Goal: Task Accomplishment & Management: Use online tool/utility

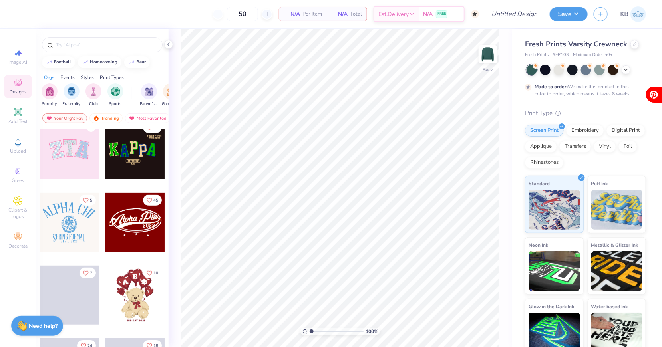
scroll to position [198, 0]
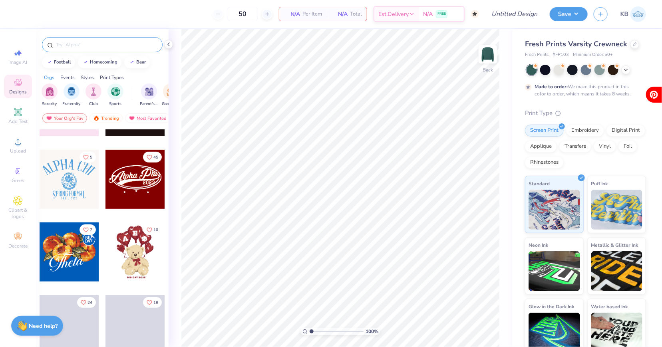
click at [89, 44] on input "text" at bounding box center [106, 45] width 102 height 8
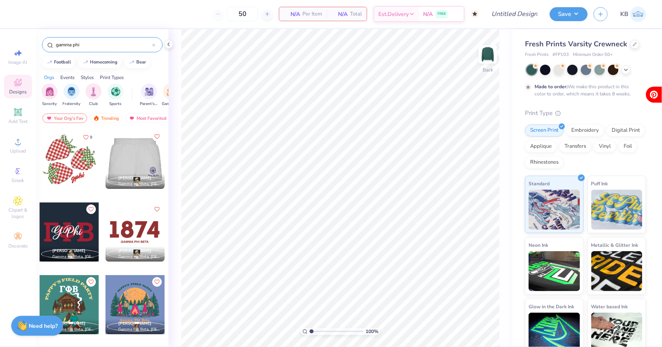
type input "gamma phi"
click at [105, 155] on div at bounding box center [75, 159] width 59 height 59
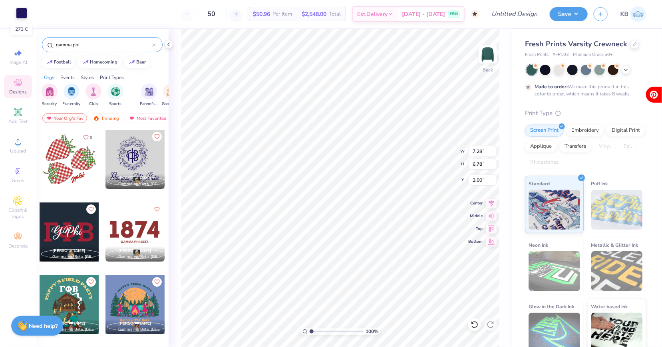
click at [24, 11] on div at bounding box center [21, 13] width 11 height 11
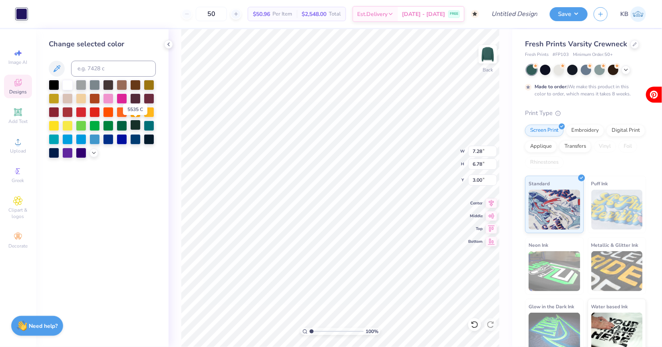
click at [137, 129] on div at bounding box center [135, 125] width 10 height 10
click at [578, 128] on div "Embroidery" at bounding box center [585, 129] width 38 height 12
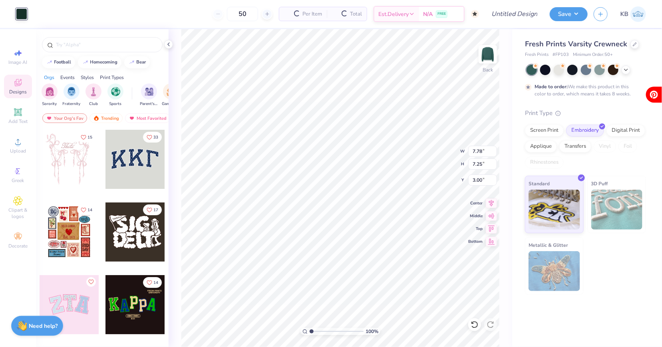
type input "7.78"
type input "7.25"
type input "2.84"
type input "3.26"
type input "1.79"
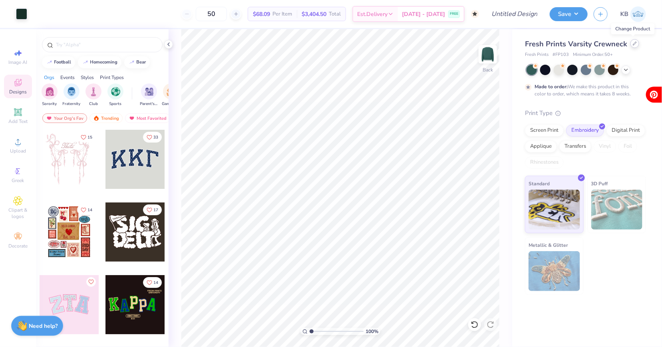
click at [634, 43] on icon at bounding box center [635, 44] width 4 height 4
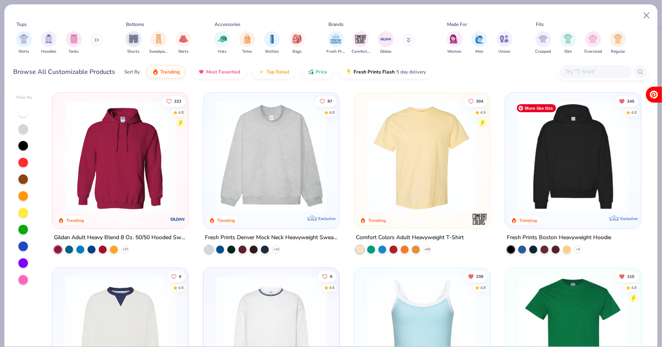
click at [604, 203] on img at bounding box center [573, 157] width 120 height 112
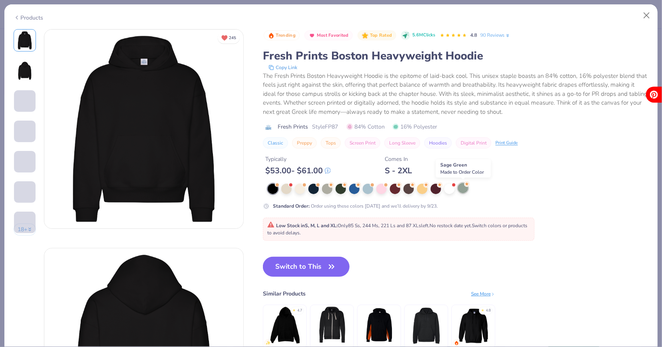
click at [459, 185] on div at bounding box center [463, 188] width 10 height 10
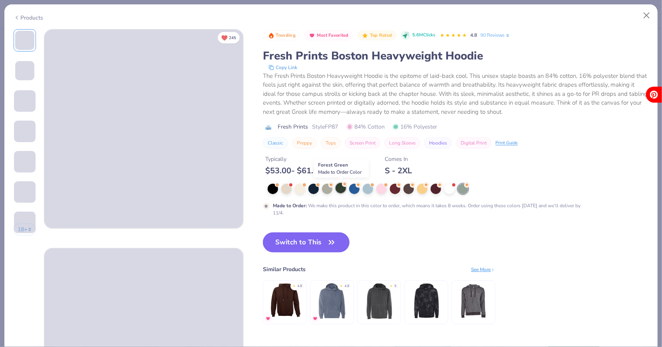
click at [339, 184] on div at bounding box center [340, 188] width 10 height 10
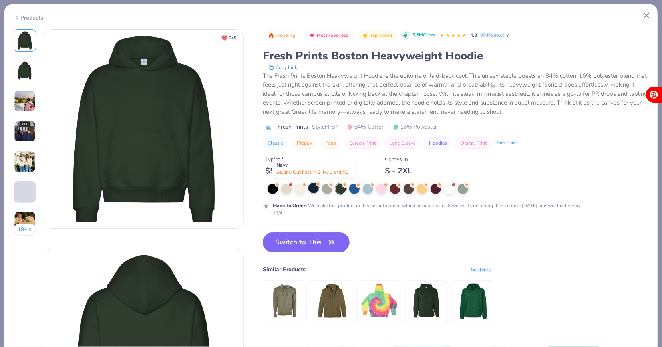
click at [316, 190] on div at bounding box center [313, 188] width 10 height 10
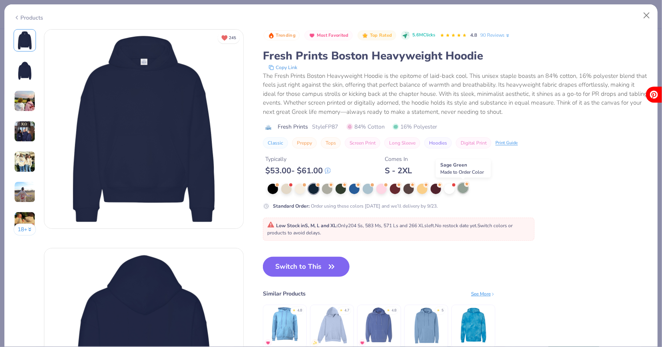
click at [463, 190] on div at bounding box center [463, 188] width 10 height 10
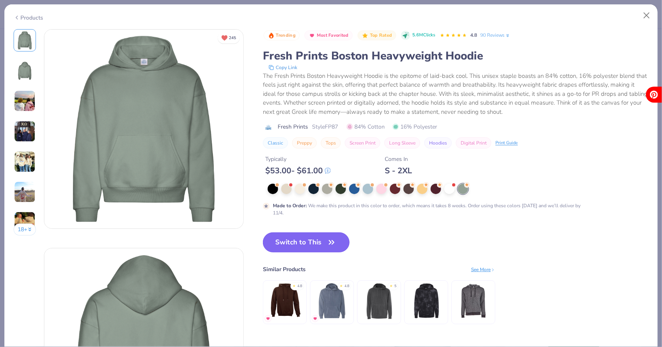
click at [335, 238] on icon "button" at bounding box center [331, 242] width 11 height 11
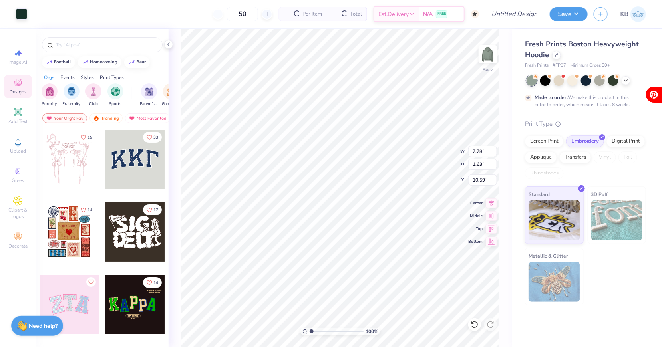
type input "10.59"
click at [474, 327] on icon at bounding box center [474, 325] width 8 height 8
click at [555, 60] on div "Fresh Prints Boston Heavyweight Hoodie Fresh Prints # FP87 Minimum Order: 50 +" at bounding box center [585, 54] width 121 height 30
click at [557, 55] on icon at bounding box center [556, 54] width 4 height 4
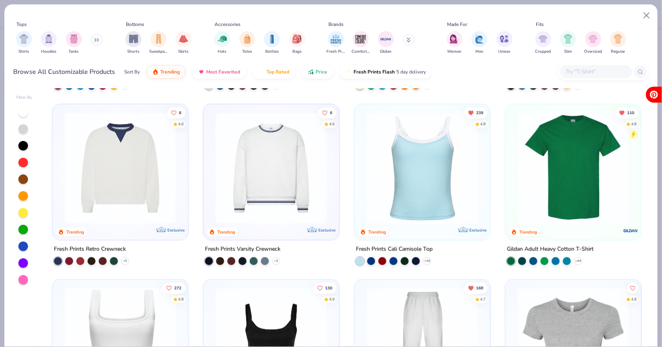
scroll to position [176, 0]
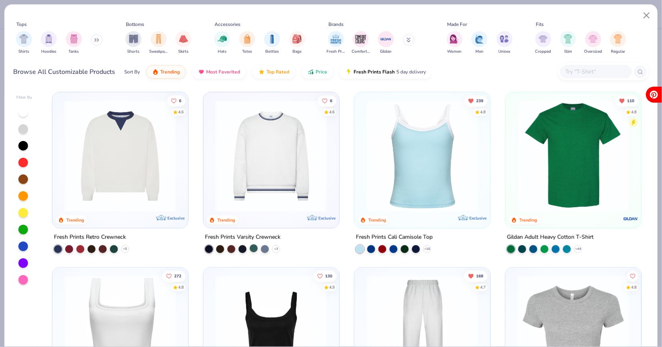
click at [254, 249] on div at bounding box center [254, 248] width 8 height 8
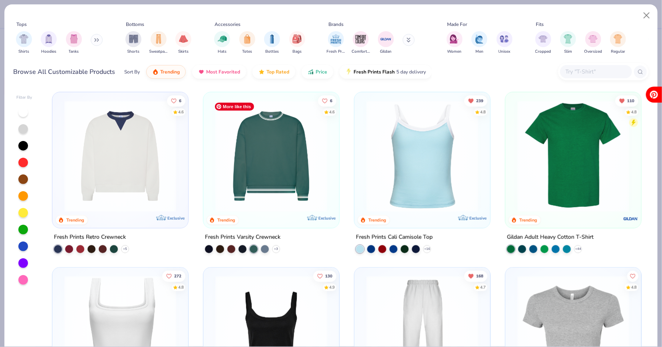
click at [288, 168] on img at bounding box center [271, 156] width 120 height 112
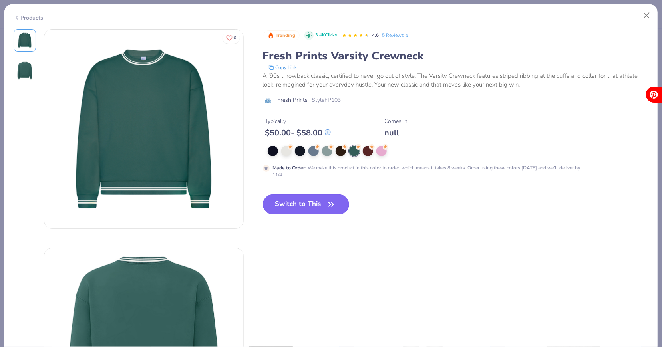
click at [319, 214] on button "Switch to This" at bounding box center [306, 205] width 87 height 20
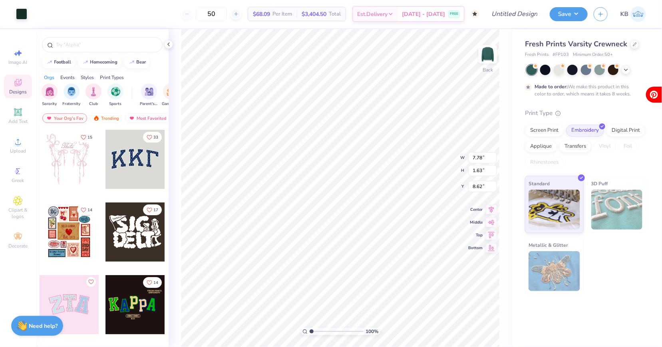
type input "9.68"
type input "2.03"
type input "8.20"
type input "4.49"
type input "3.38"
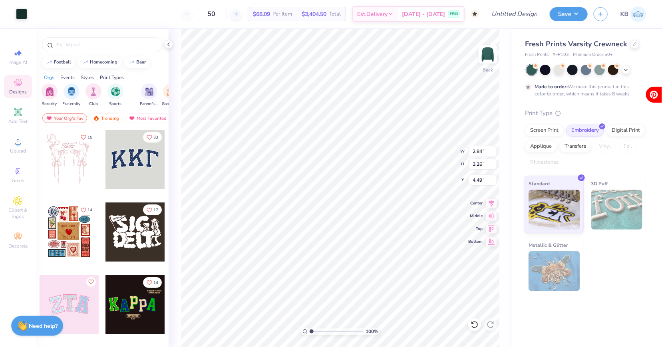
type input "3.88"
type input "3.87"
type input "1.03"
type textarea "x"
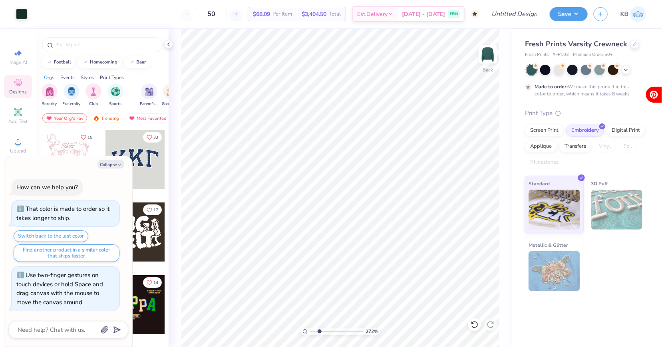
drag, startPoint x: 312, startPoint y: 330, endPoint x: 316, endPoint y: 330, distance: 4.8
type input "2.18"
click at [318, 330] on input "range" at bounding box center [337, 331] width 54 height 7
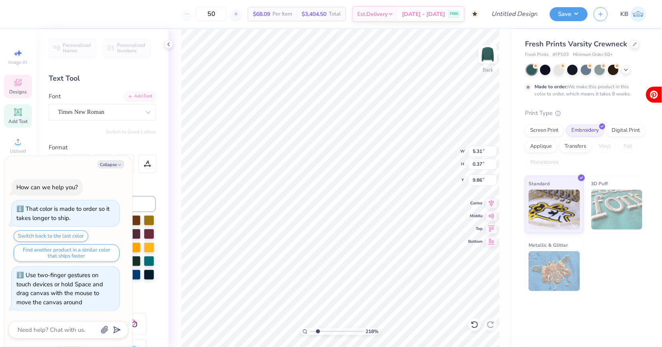
type textarea "x"
type input "9.91"
type textarea "x"
drag, startPoint x: 318, startPoint y: 330, endPoint x: 308, endPoint y: 330, distance: 10.0
type input "1"
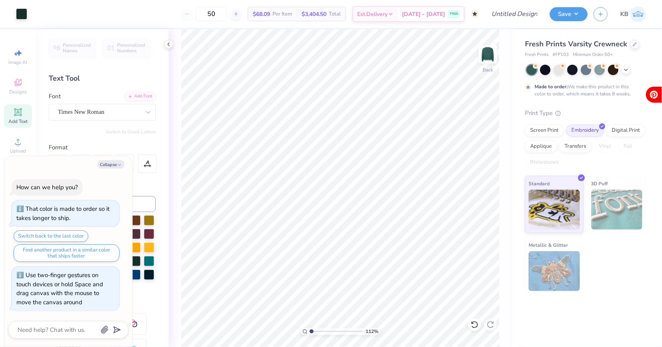
click at [310, 330] on input "range" at bounding box center [337, 331] width 54 height 7
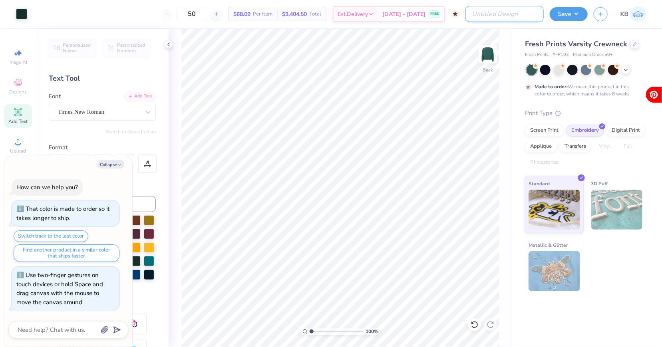
click at [520, 16] on input "Design Title" at bounding box center [504, 14] width 78 height 16
type input "G"
type textarea "x"
type input "Gp"
type textarea "x"
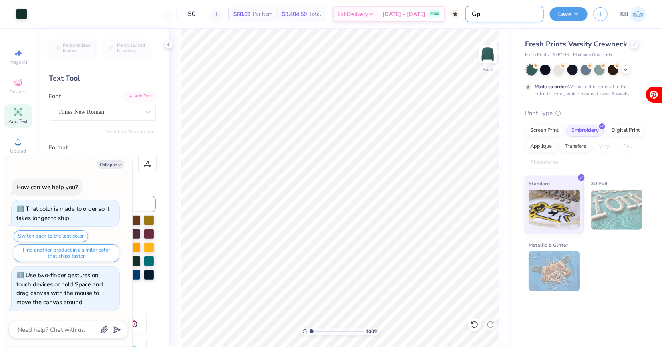
type input "Gph"
type textarea "x"
type input "Gphi"
type textarea "x"
type input "Gphi"
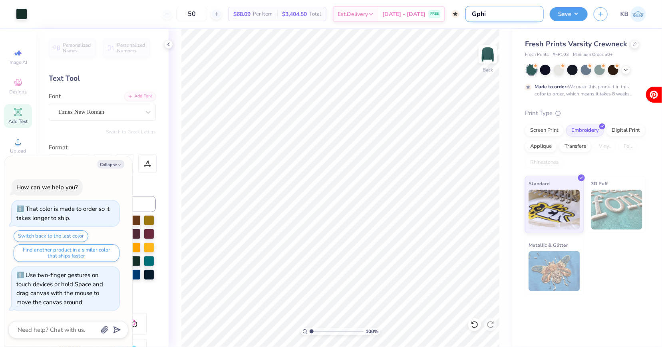
type textarea "x"
type input "Gphi o"
type textarea "x"
type input "Gphi ou"
type textarea "x"
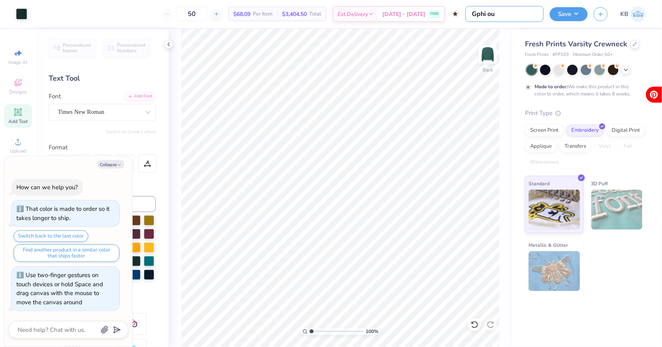
type input "Gphi out"
type textarea "x"
type input "Gphi out"
type textarea "x"
type input "Gphi out o"
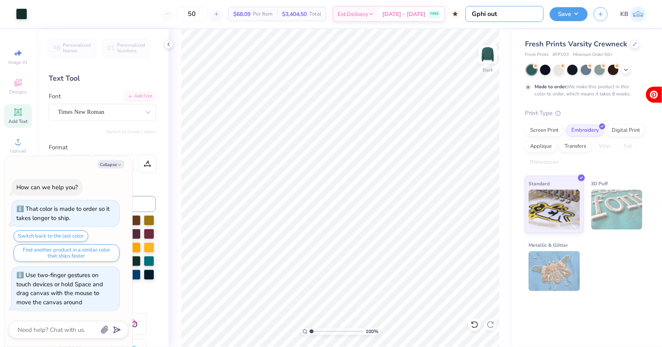
type textarea "x"
type input "Gphi out of"
type textarea "x"
type input "Gphi out of"
type textarea "x"
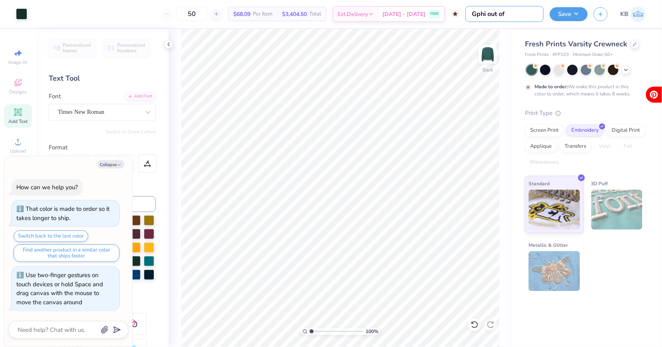
type input "Gphi out of p"
type textarea "x"
type input "Gphi out of po"
type textarea "x"
type input "Gphi out of poc"
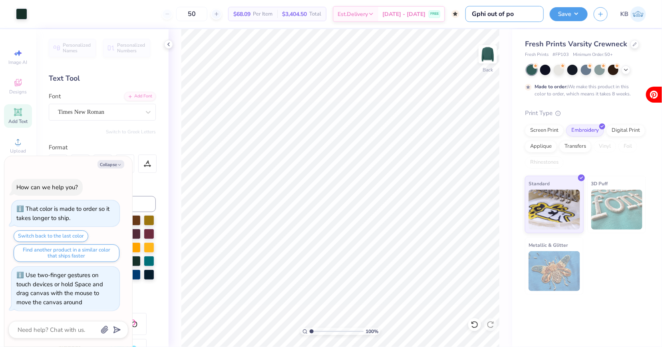
type textarea "x"
type input "Gphi out of pock"
type textarea "x"
type input "Gphi out of pocke"
type textarea "x"
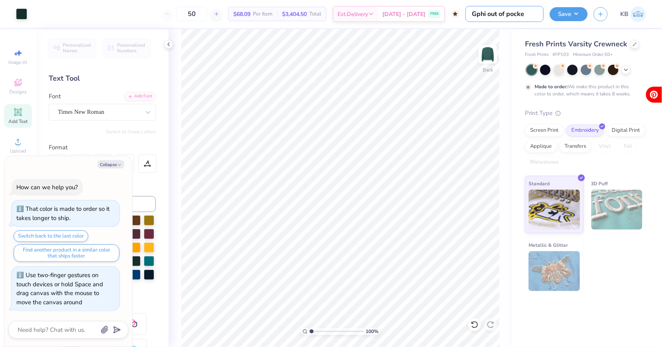
type input "Gphi out of pocket"
type textarea "x"
type input "Gphi out of pocket"
type textarea "x"
type input "Gphi out of pocket m"
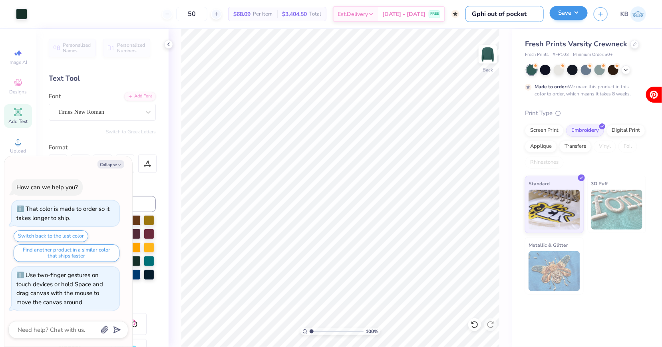
type textarea "x"
type input "Gphi out of pocket me"
type textarea "x"
type input "Gphi out of pocket mer"
type textarea "x"
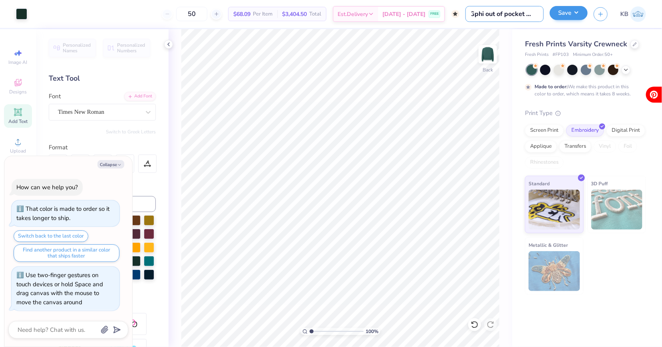
type input "Gphi out of pocket merc"
type textarea "x"
type input "Gphi out of pocket merch"
type textarea "x"
click at [540, 17] on input "Gphi out of pocket merch" at bounding box center [504, 14] width 78 height 16
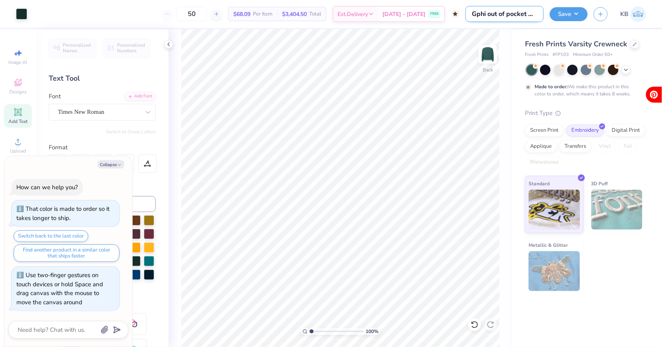
click at [540, 17] on input "Gphi out of pocket merch" at bounding box center [504, 14] width 78 height 16
click at [541, 17] on input "Gphi out of pocket merch" at bounding box center [504, 14] width 78 height 16
click at [536, 15] on input "Gphi out of pocket merch" at bounding box center [504, 14] width 78 height 16
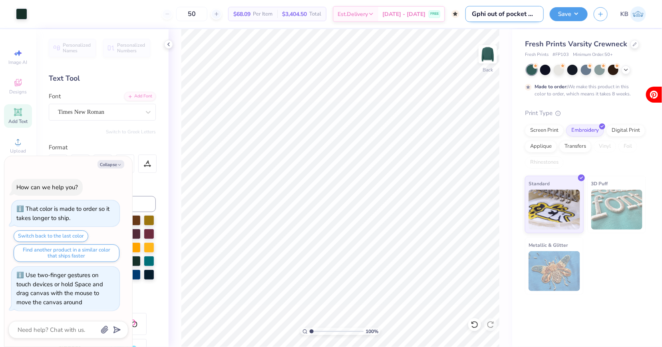
click at [539, 15] on input "Gphi out of pocket merch" at bounding box center [504, 14] width 78 height 16
type input "Gphi out of pocket merrch"
type textarea "x"
type input "Gphi out of pocket mercrch"
type textarea "x"
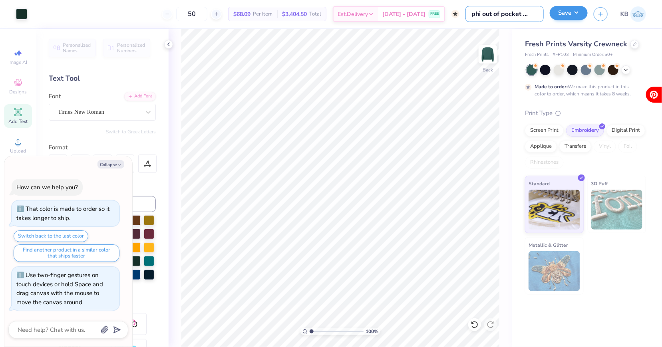
type input "Gphi out of pocket merchrch"
type textarea "x"
type input "Gphi out of pocket merch rch"
type textarea "x"
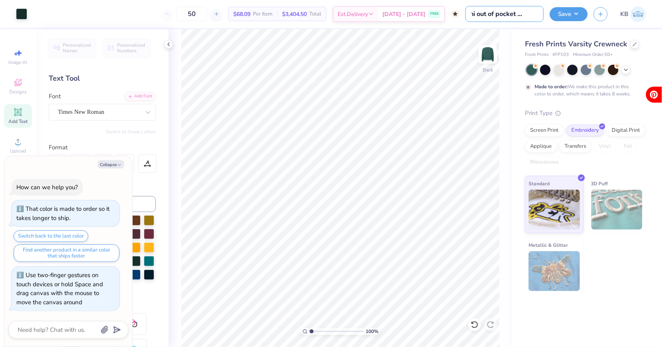
type input "Gphi out of pocket merch rch"
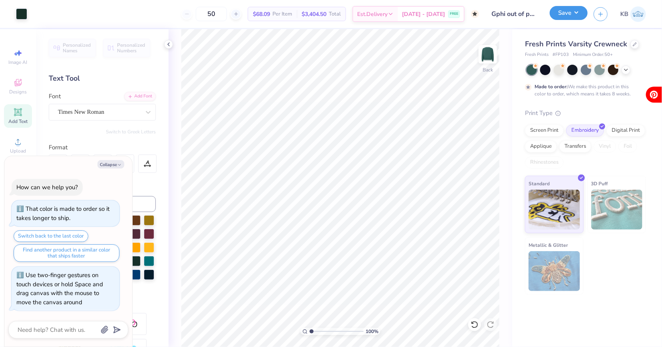
click at [572, 15] on button "Save" at bounding box center [569, 13] width 38 height 14
type textarea "x"
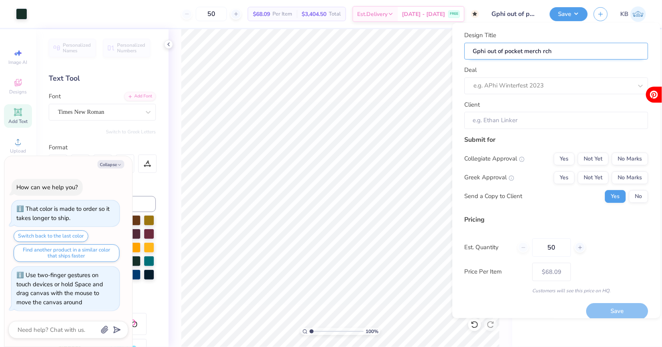
click at [560, 55] on input "Gphi out of pocket merch rch" at bounding box center [556, 51] width 184 height 17
type input "Gphi out of pocket merch rc"
type textarea "x"
type input "Gphi out of pocket merch rc"
type input "Gphi out of pocket merch r"
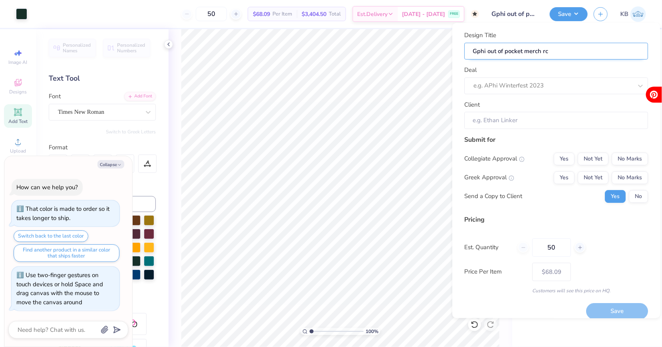
type textarea "x"
type input "Gphi out of pocket merch r"
type input "Gphi out of pocket merch"
type textarea "x"
type input "Gphi out of pocket merch"
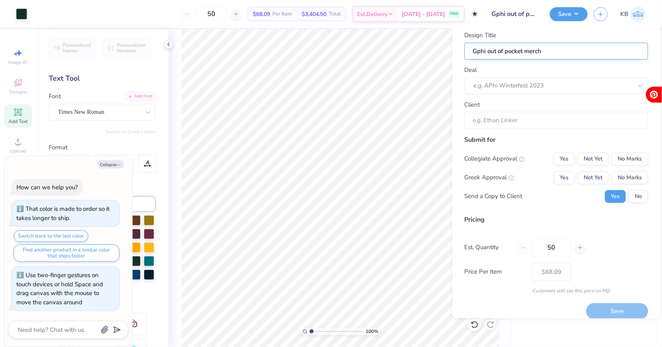
type input "Gphi out of pocket merch"
type textarea "x"
type input "Gphi out of pocket merch"
click at [546, 79] on div "e.g. APhi Winterfest 2023" at bounding box center [556, 85] width 184 height 17
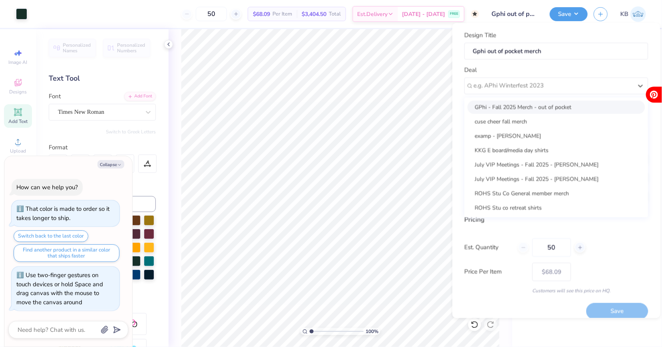
click at [543, 111] on div "GPhi - Fall 2025 Merch - out of pocket" at bounding box center [556, 107] width 177 height 13
type textarea "x"
type input "[PERSON_NAME]"
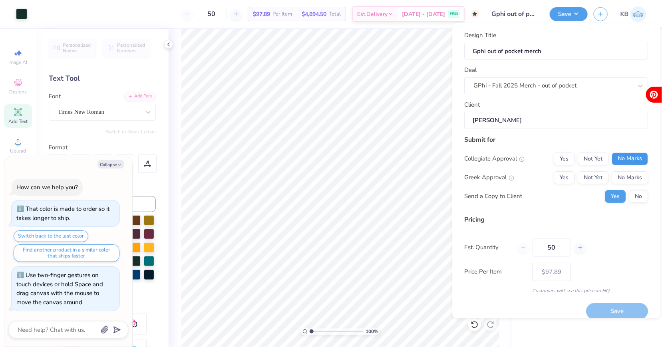
click at [625, 159] on button "No Marks" at bounding box center [630, 159] width 36 height 13
click at [599, 175] on button "Not Yet" at bounding box center [593, 177] width 31 height 13
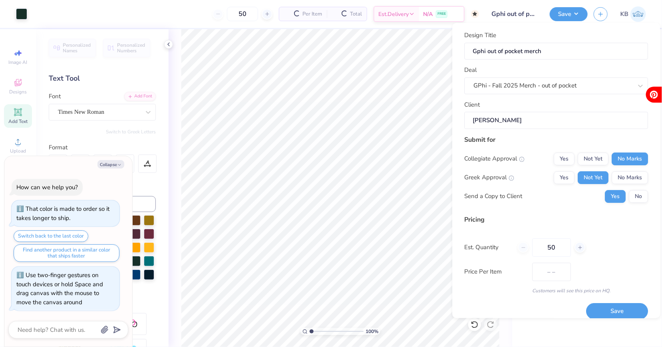
type input "$80.74"
click at [577, 246] on icon at bounding box center [580, 248] width 6 height 6
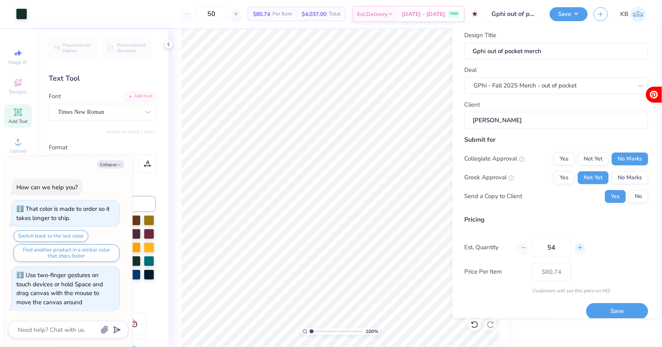
click at [577, 246] on icon at bounding box center [580, 248] width 6 height 6
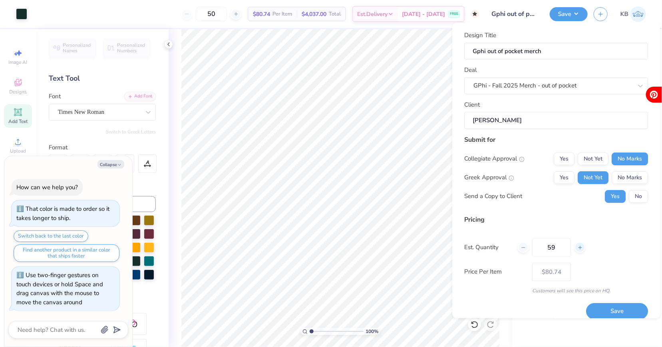
click at [577, 246] on icon at bounding box center [580, 248] width 6 height 6
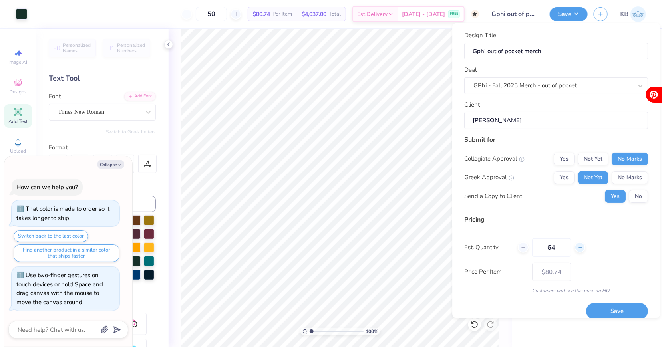
click at [577, 246] on icon at bounding box center [580, 248] width 6 height 6
type input "67"
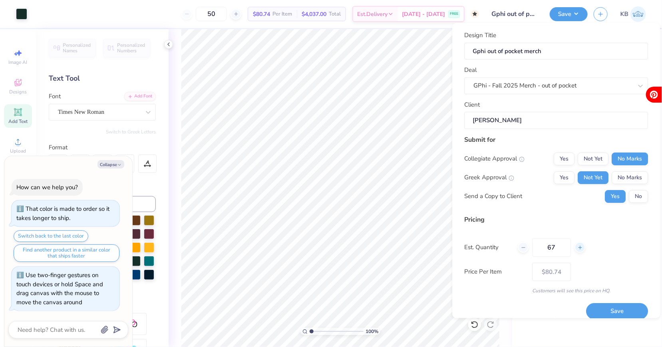
type input "– –"
click at [577, 246] on icon at bounding box center [580, 248] width 6 height 6
type input "68"
type input "$80.21"
type input "68"
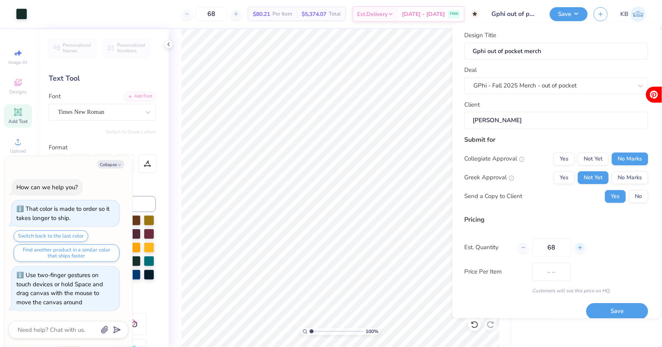
type input "$80.19"
click at [577, 246] on icon at bounding box center [580, 248] width 6 height 6
type input "69"
type input "$80.16"
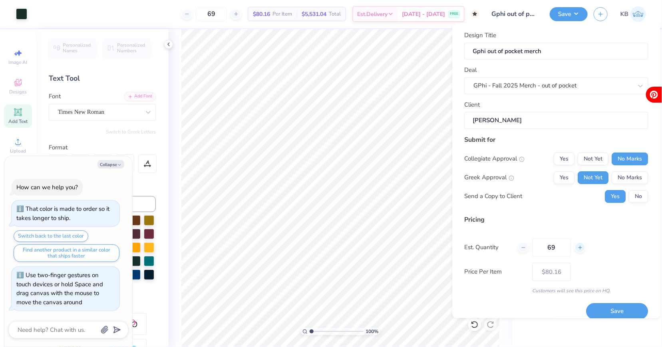
click at [577, 246] on icon at bounding box center [580, 248] width 6 height 6
type input "70"
type input "$80.14"
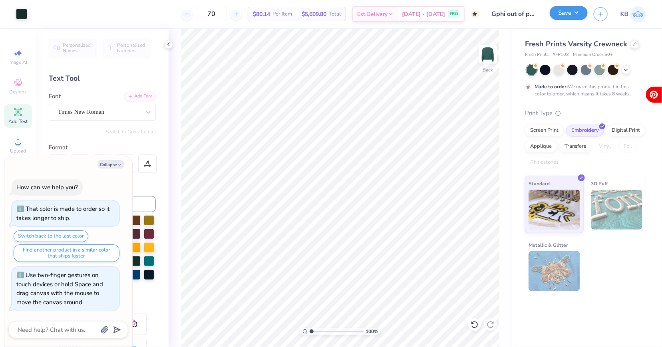
click at [567, 14] on button "Save" at bounding box center [569, 13] width 38 height 14
type textarea "x"
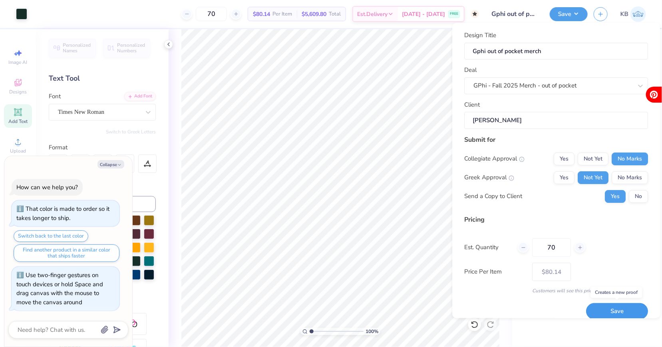
click at [615, 305] on button "Save" at bounding box center [617, 312] width 62 height 16
type input "$80.14"
type textarea "x"
type input "$67.58"
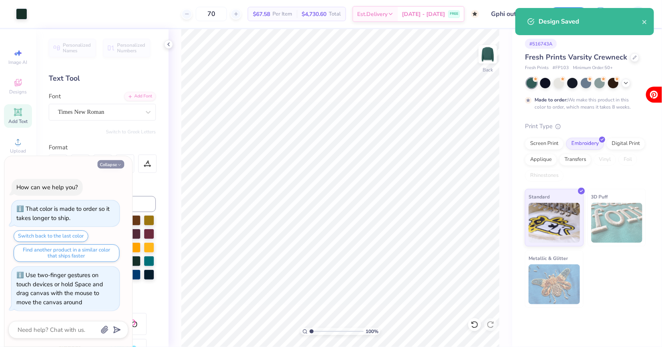
click at [108, 163] on button "Collapse" at bounding box center [110, 164] width 27 height 8
type textarea "x"
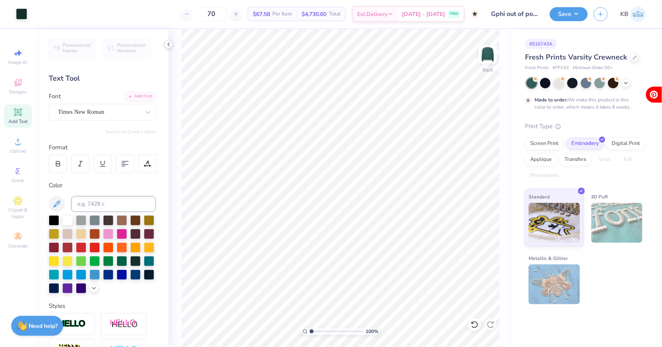
click at [170, 46] on icon at bounding box center [168, 44] width 6 height 6
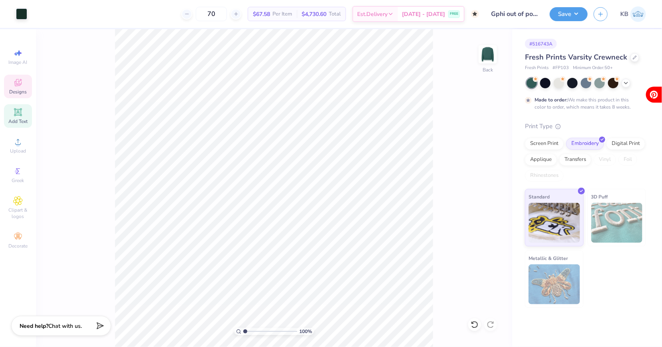
click at [22, 86] on icon at bounding box center [18, 83] width 10 height 10
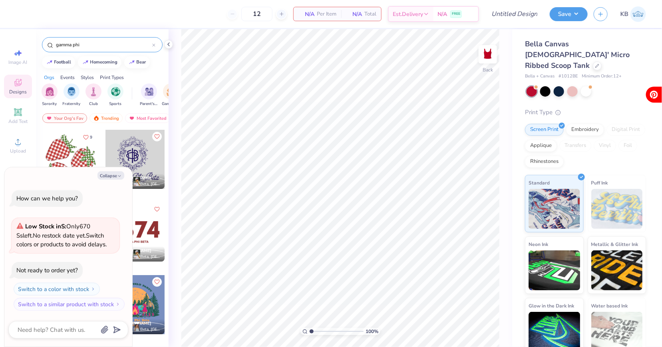
type input "gamma phi"
click at [112, 174] on button "Collapse" at bounding box center [110, 175] width 27 height 8
type textarea "x"
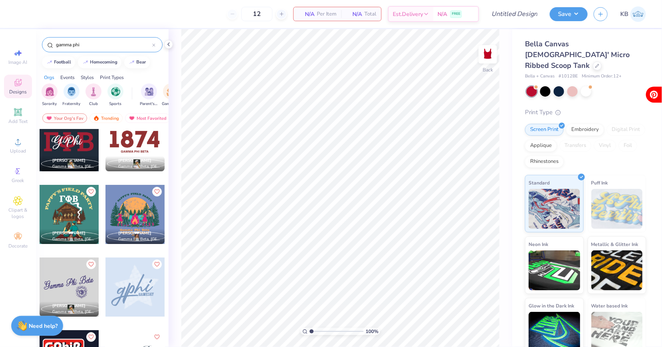
scroll to position [91, 0]
click at [92, 151] on div at bounding box center [69, 141] width 59 height 59
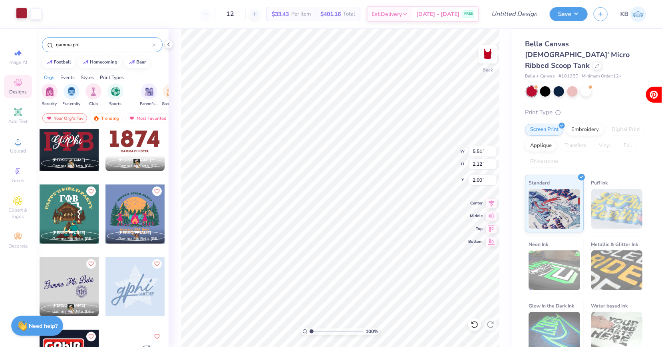
click at [24, 17] on div at bounding box center [21, 13] width 11 height 11
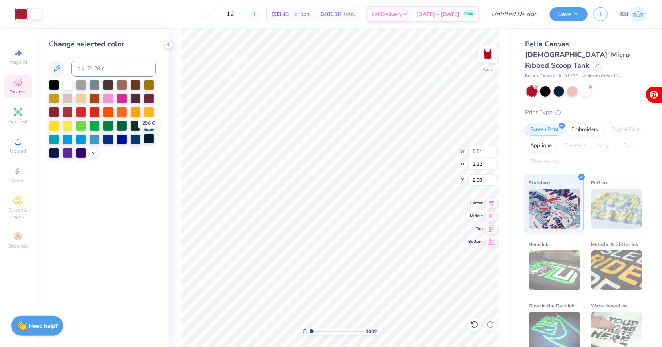
click at [150, 141] on div at bounding box center [149, 138] width 10 height 10
click at [92, 153] on icon at bounding box center [94, 152] width 6 height 6
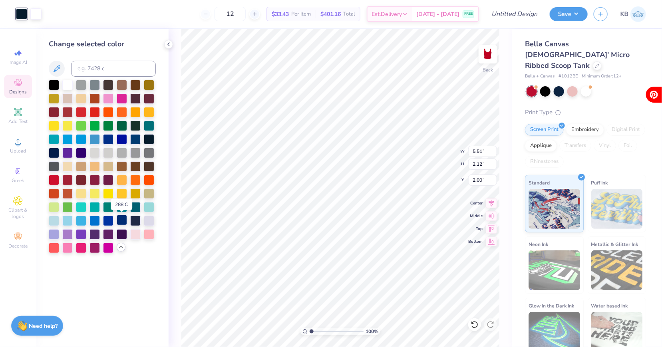
click at [122, 219] on div at bounding box center [122, 220] width 10 height 10
click at [150, 135] on div at bounding box center [149, 138] width 10 height 10
click at [137, 137] on div at bounding box center [135, 138] width 10 height 10
click at [110, 139] on div at bounding box center [108, 138] width 10 height 10
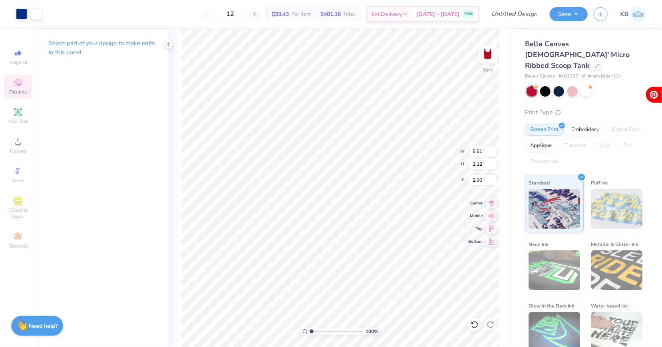
type input "1.83"
click at [170, 46] on icon at bounding box center [168, 44] width 6 height 6
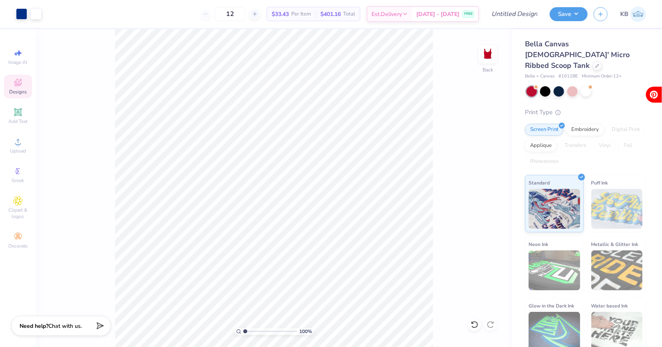
click at [21, 89] on span "Designs" at bounding box center [18, 92] width 18 height 6
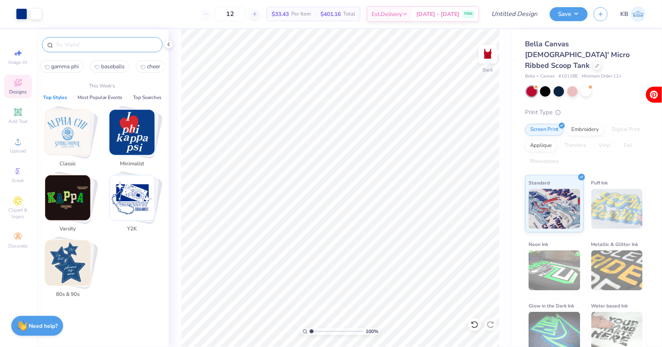
click at [93, 41] on input "text" at bounding box center [106, 45] width 102 height 8
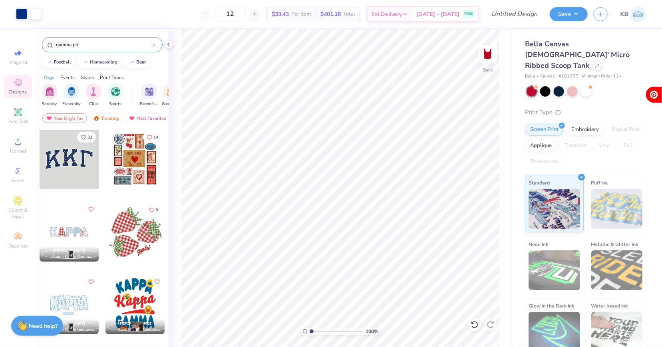
type input "gamma phi"
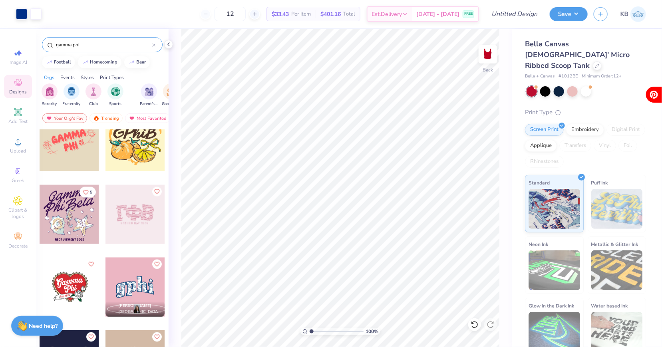
scroll to position [456, 0]
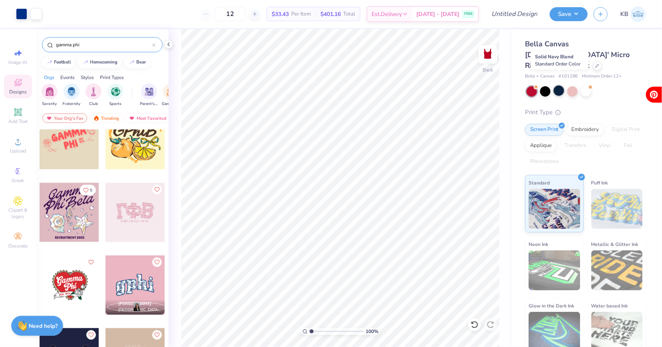
click at [558, 85] on div at bounding box center [559, 90] width 10 height 10
click at [476, 325] on icon at bounding box center [474, 325] width 8 height 8
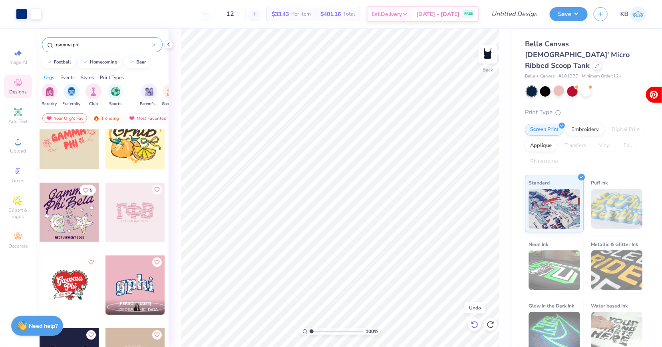
click at [476, 325] on icon at bounding box center [474, 325] width 8 height 8
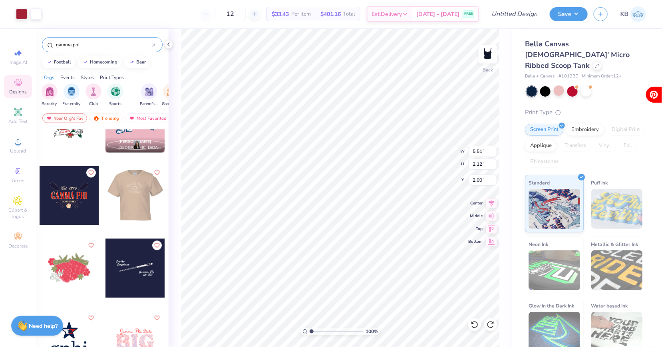
scroll to position [627, 0]
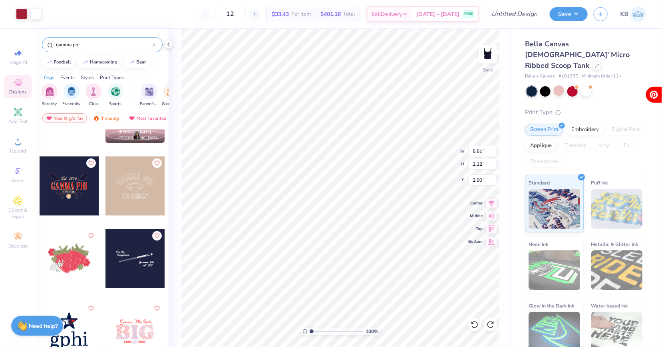
click at [136, 260] on div at bounding box center [134, 258] width 59 height 59
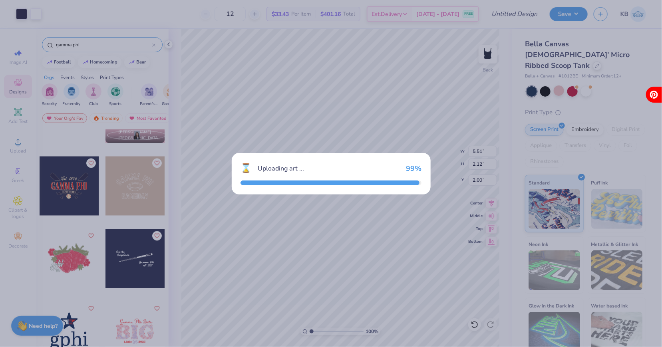
type input "6.54"
type input "2.76"
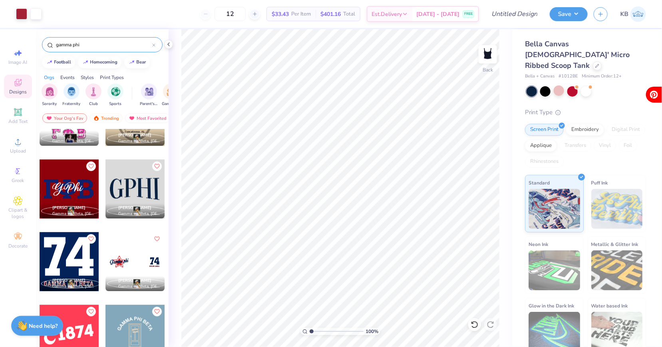
scroll to position [923, 0]
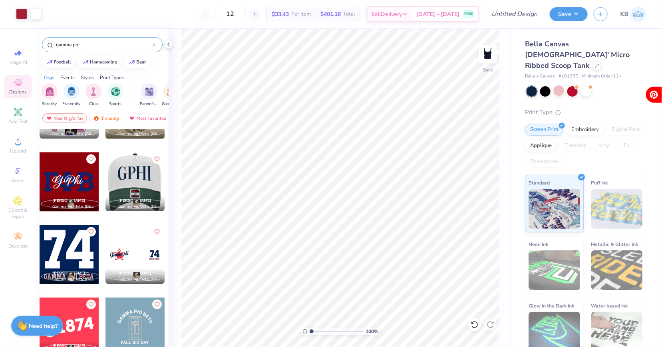
click at [142, 181] on div at bounding box center [134, 181] width 177 height 59
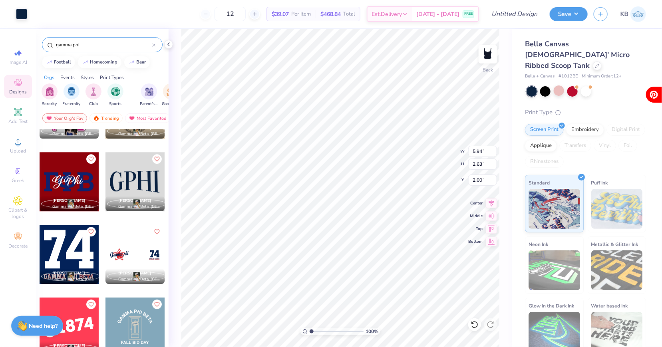
type input "5.94"
type input "2.63"
click at [27, 15] on div at bounding box center [21, 13] width 11 height 11
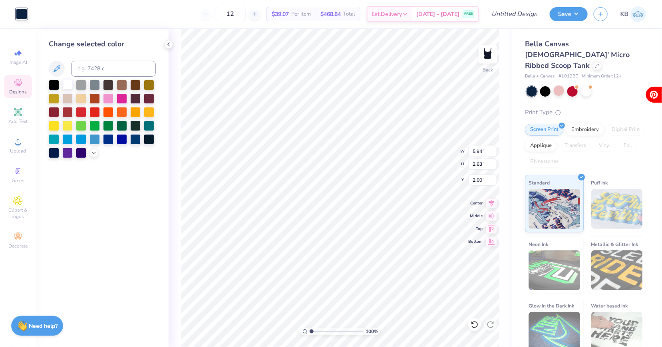
click at [65, 89] on div at bounding box center [67, 84] width 10 height 10
type input "5.34"
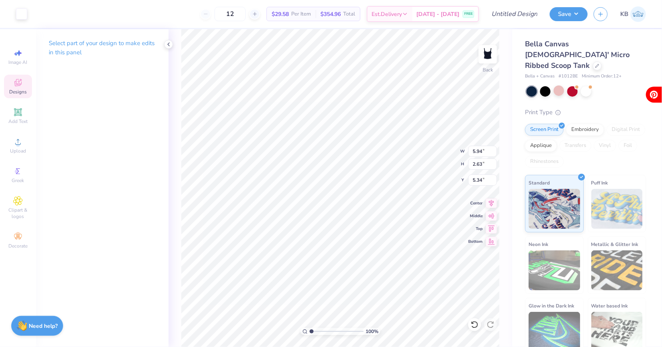
type input "2.00"
click at [22, 89] on span "Designs" at bounding box center [18, 92] width 18 height 6
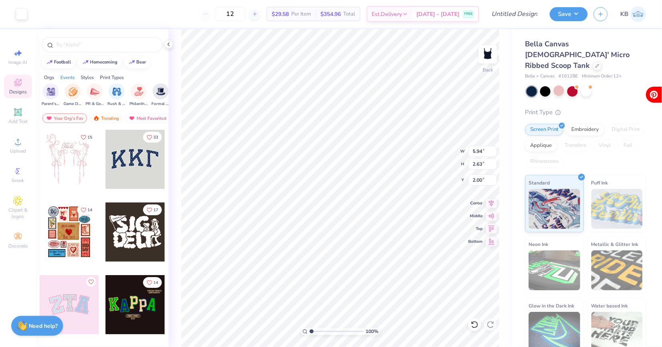
scroll to position [0, 99]
click at [97, 91] on img "filter for PR & General" at bounding box center [93, 91] width 9 height 9
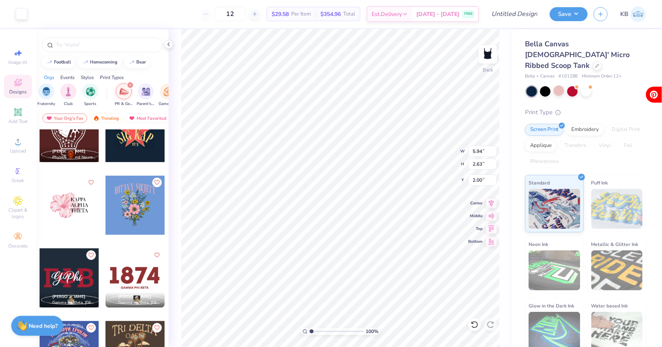
scroll to position [0, 0]
click at [52, 92] on img "filter for Sorority" at bounding box center [49, 90] width 9 height 9
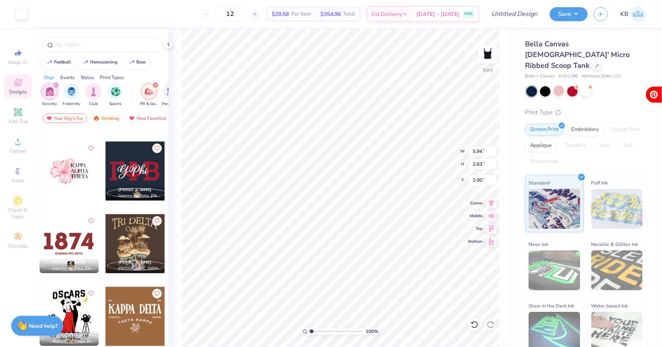
scroll to position [951, 0]
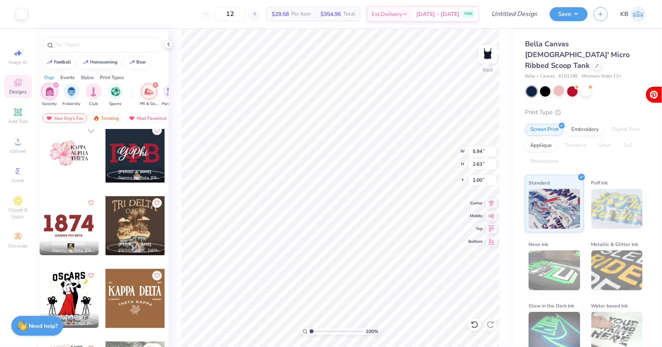
click at [84, 218] on div at bounding box center [69, 225] width 59 height 59
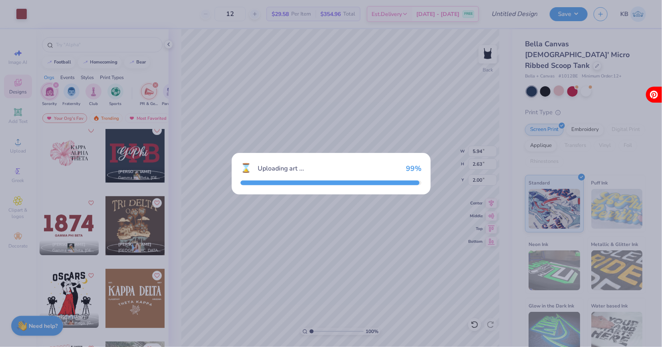
type input "6.05"
type input "2.69"
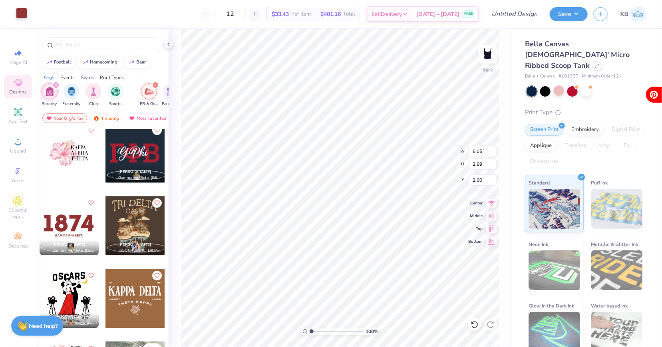
click at [18, 9] on div at bounding box center [21, 13] width 11 height 11
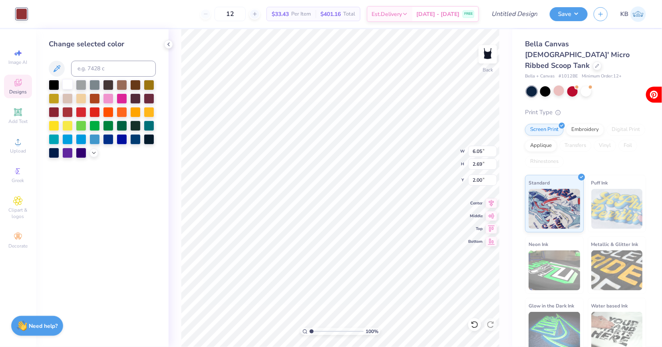
click at [68, 84] on div at bounding box center [67, 84] width 10 height 10
type input "6.36"
click at [21, 79] on icon at bounding box center [18, 83] width 10 height 10
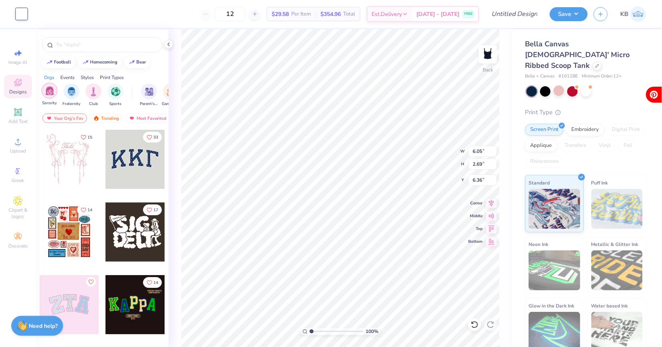
click at [48, 97] on div "filter for Sorority" at bounding box center [50, 91] width 16 height 16
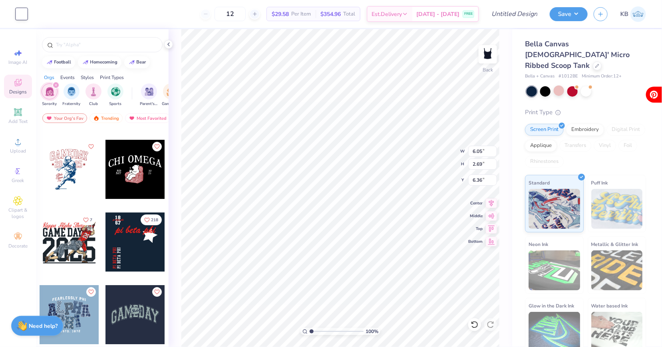
scroll to position [1154, 0]
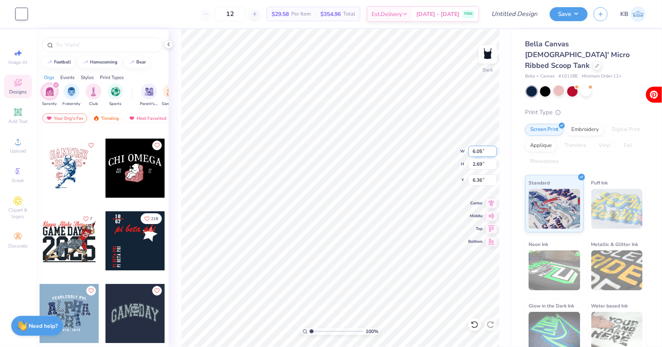
type input "5.94"
type input "2.63"
type input "2.00"
type input "1.84"
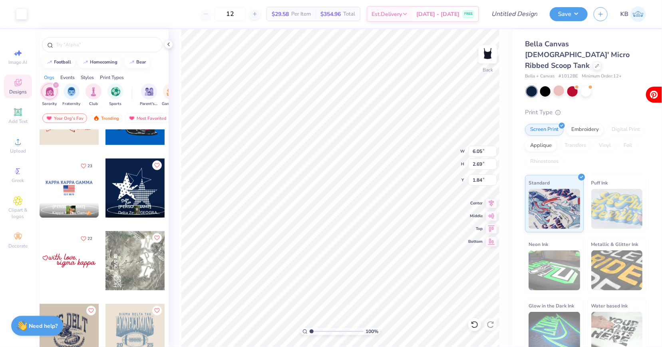
scroll to position [1564, 0]
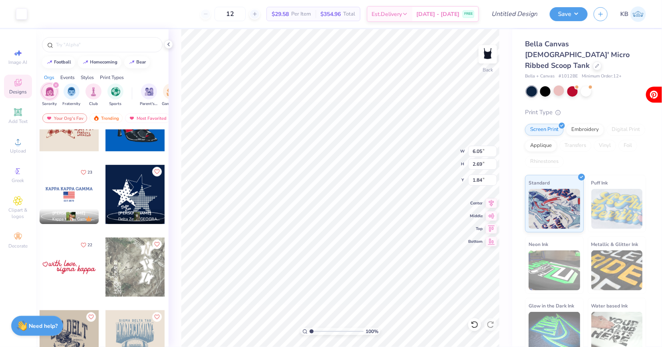
click at [138, 197] on div at bounding box center [134, 194] width 59 height 59
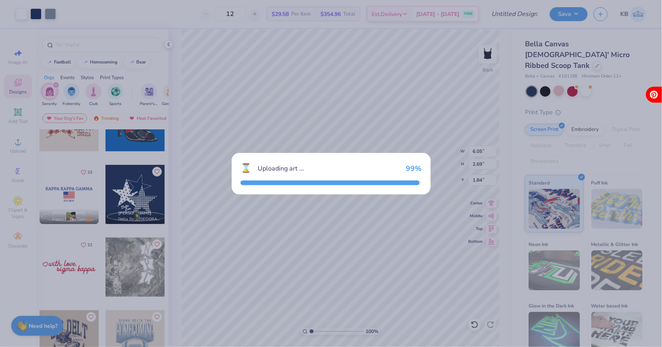
type input "4.59"
type input "4.05"
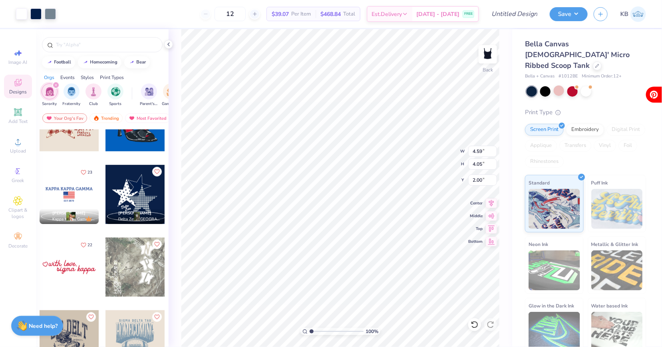
type input "5.26"
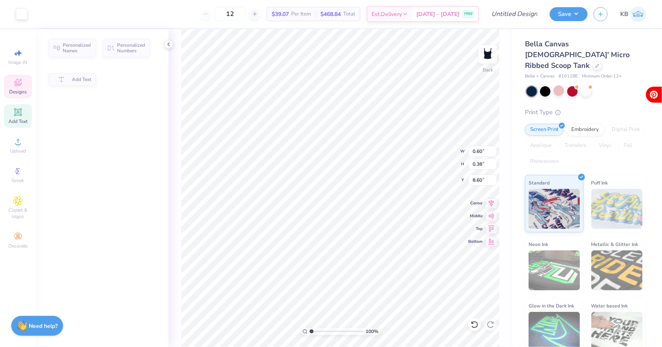
type input "0.60"
type input "0.38"
type input "8.60"
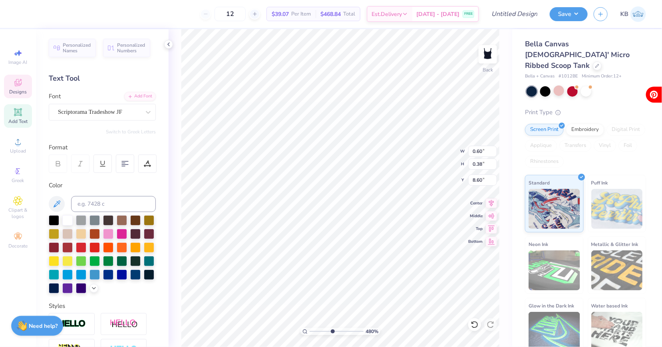
drag, startPoint x: 312, startPoint y: 329, endPoint x: 332, endPoint y: 330, distance: 20.4
type input "4.8"
click at [332, 330] on input "range" at bounding box center [337, 331] width 54 height 7
type input "6.05"
type input "2.69"
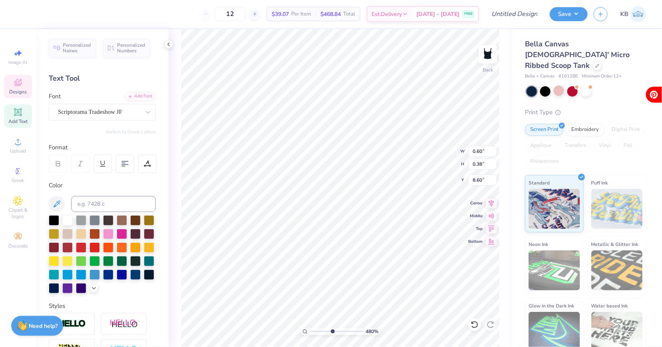
type input "1.84"
type textarea "Gamma"
type input "0.60"
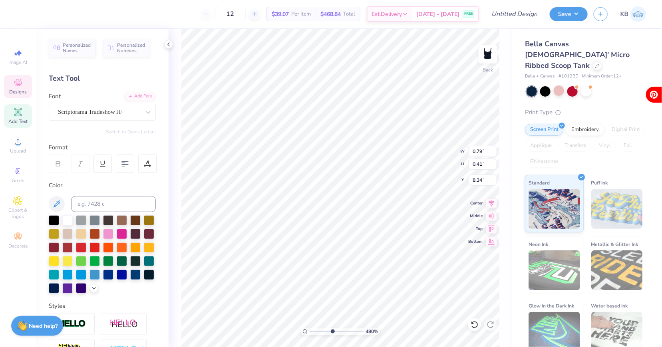
type input "0.38"
type input "8.60"
type textarea "Phi"
drag, startPoint x: 333, startPoint y: 333, endPoint x: 307, endPoint y: 338, distance: 26.4
type input "1"
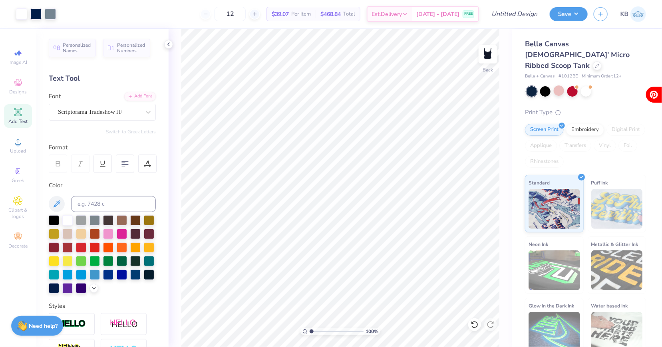
click at [310, 335] on input "range" at bounding box center [337, 331] width 54 height 7
type input "1.20"
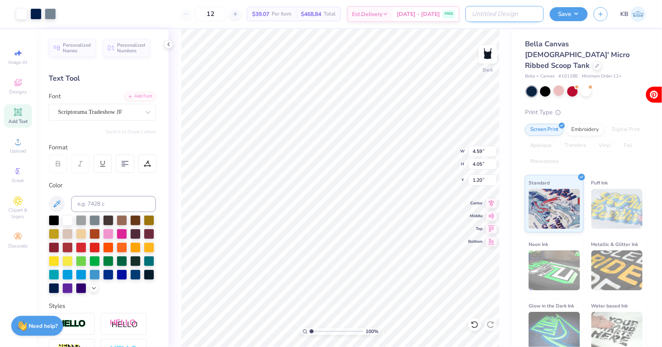
click at [513, 14] on input "Design Title" at bounding box center [504, 14] width 78 height 16
click at [473, 12] on input "in pocket merch" at bounding box center [504, 14] width 78 height 16
type input "gphi in pocket merch"
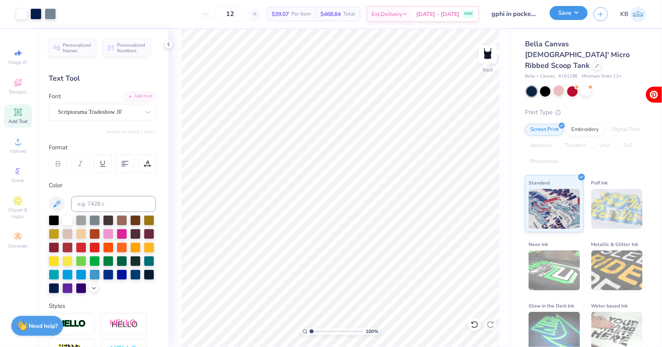
click at [570, 14] on button "Save" at bounding box center [569, 13] width 38 height 14
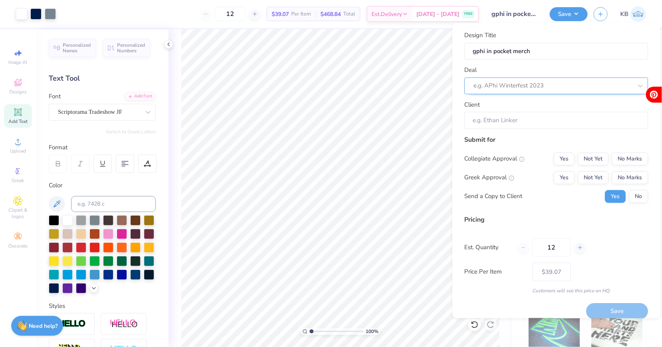
click at [554, 81] on div at bounding box center [553, 86] width 159 height 11
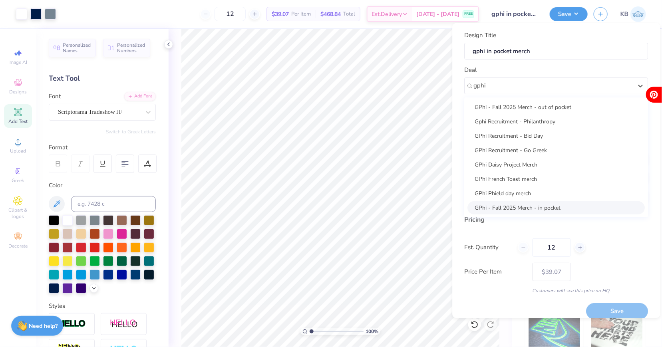
click at [494, 205] on div "GPhi - Fall 2025 Merch - in pocket" at bounding box center [556, 207] width 177 height 13
type input "gphi"
type input "[PERSON_NAME]"
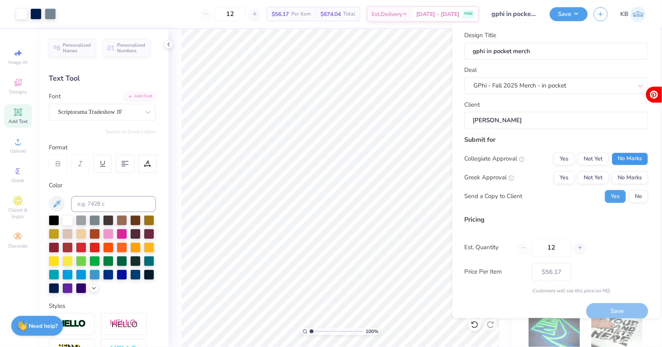
click at [622, 155] on button "No Marks" at bounding box center [630, 159] width 36 height 13
click at [597, 178] on button "Not Yet" at bounding box center [593, 177] width 31 height 13
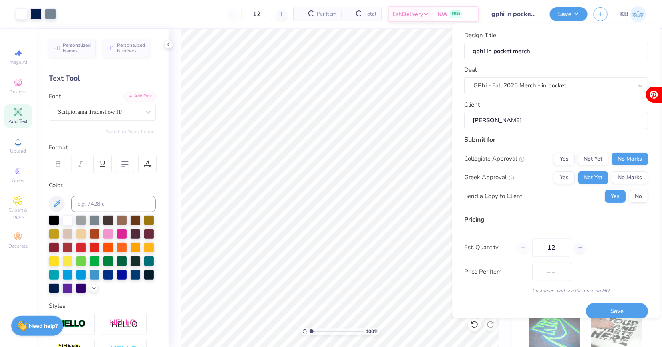
type input "$46.33"
click at [556, 247] on input "12" at bounding box center [551, 247] width 39 height 18
drag, startPoint x: 556, startPoint y: 247, endPoint x: 544, endPoint y: 248, distance: 12.0
click at [544, 248] on input "12" at bounding box center [551, 247] width 39 height 18
type input "50"
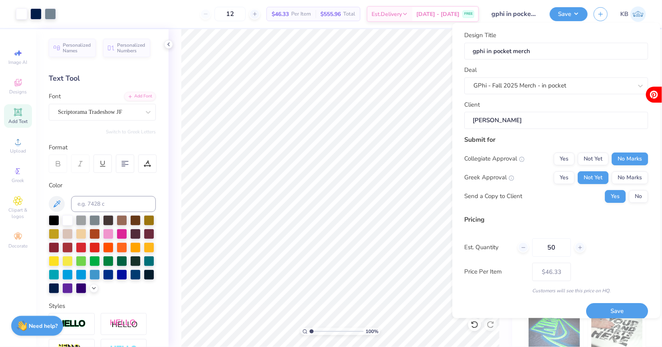
type input "50"
type input "$23.99"
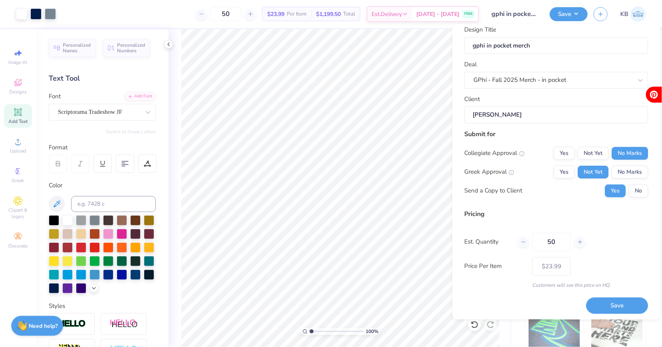
scroll to position [8, 0]
type input "50"
click at [599, 302] on button "Save" at bounding box center [617, 304] width 62 height 16
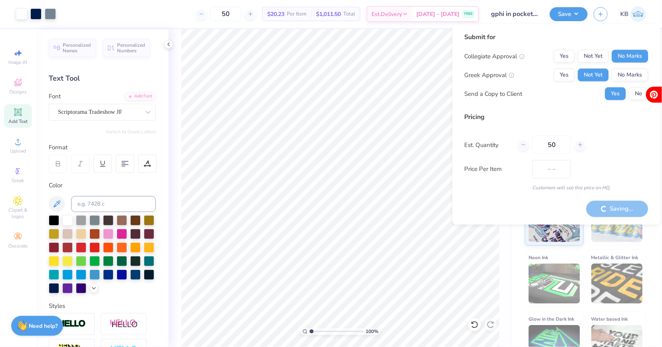
type input "$23.99"
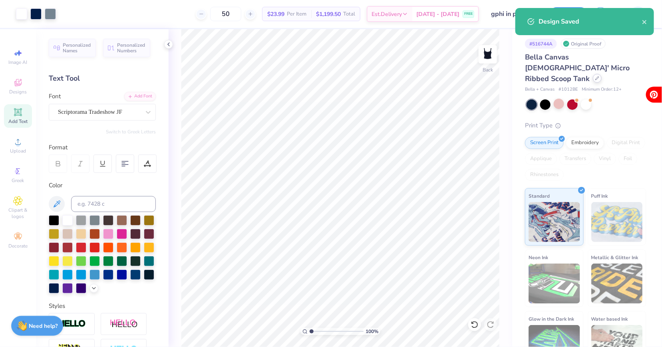
click at [593, 74] on div at bounding box center [597, 78] width 9 height 9
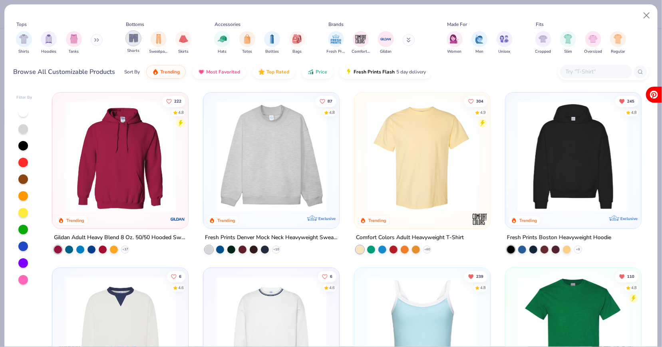
click at [133, 41] on img "filter for Shorts" at bounding box center [133, 38] width 9 height 9
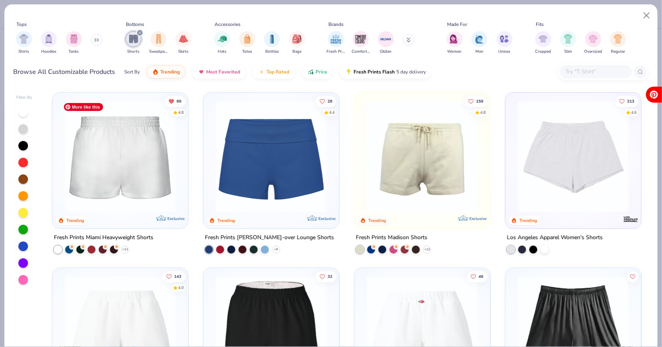
click at [165, 169] on img at bounding box center [120, 157] width 120 height 112
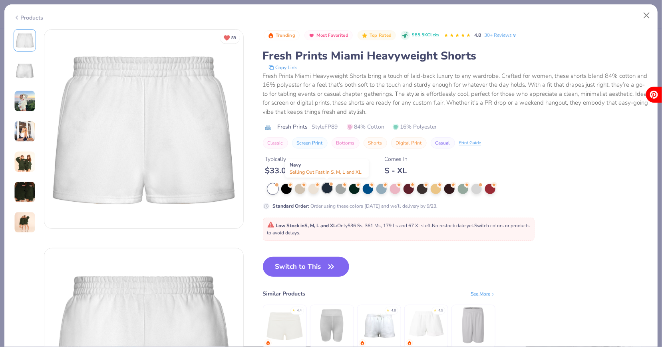
click at [326, 189] on div at bounding box center [327, 188] width 10 height 10
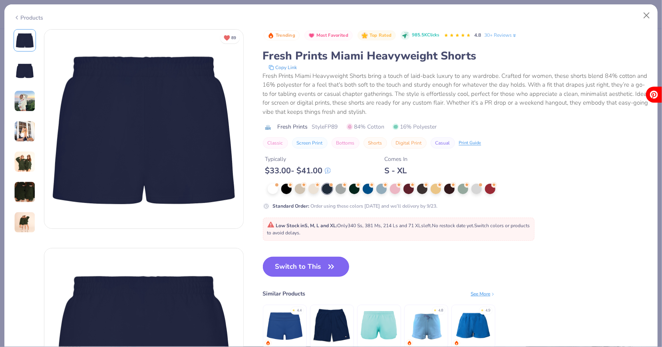
click at [325, 263] on button "Switch to This" at bounding box center [306, 267] width 87 height 20
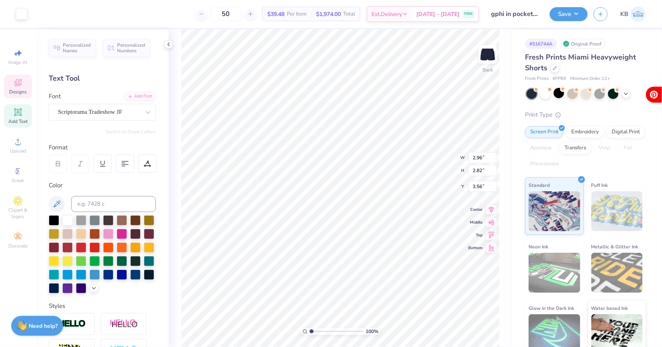
type input "3.33"
type input "1.03"
click at [574, 14] on button "Save" at bounding box center [569, 13] width 38 height 14
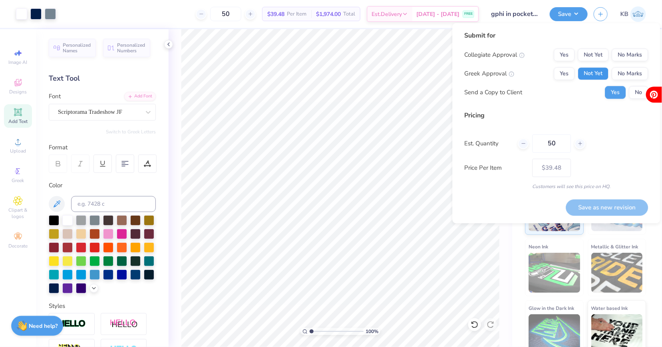
click at [606, 73] on button "Not Yet" at bounding box center [593, 73] width 31 height 13
click at [647, 48] on div "Submit for Collegiate Approval Yes Not Yet No Marks Greek Approval Yes Not Yet …" at bounding box center [556, 68] width 184 height 74
click at [640, 49] on button "No Marks" at bounding box center [630, 55] width 36 height 13
click at [586, 204] on button "Save as new revision" at bounding box center [607, 207] width 82 height 16
type input "$39.48"
